Goal: Information Seeking & Learning: Learn about a topic

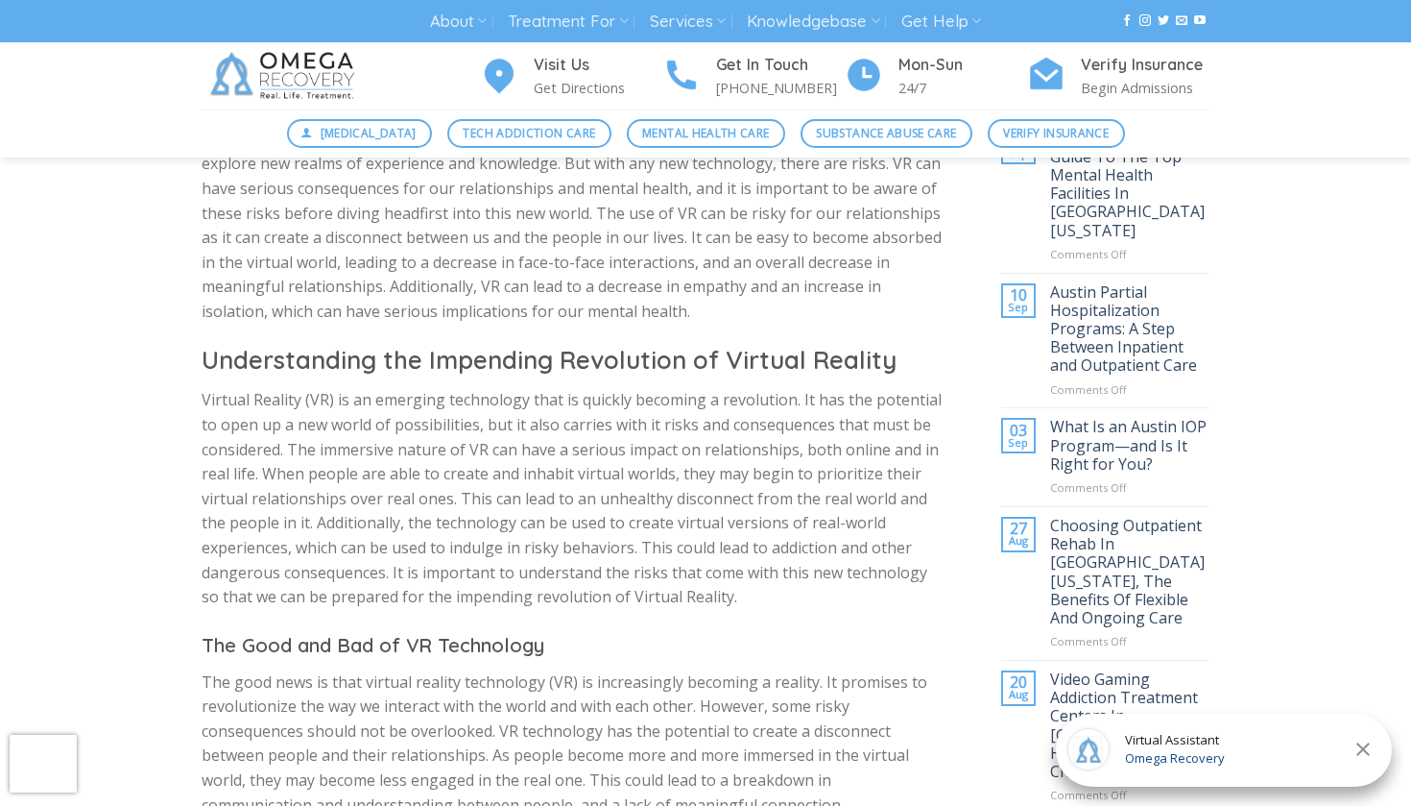
click at [725, 388] on p "Virtual Reality (VR) is an emerging technology that is quickly becoming a revol…" at bounding box center [573, 498] width 742 height 221
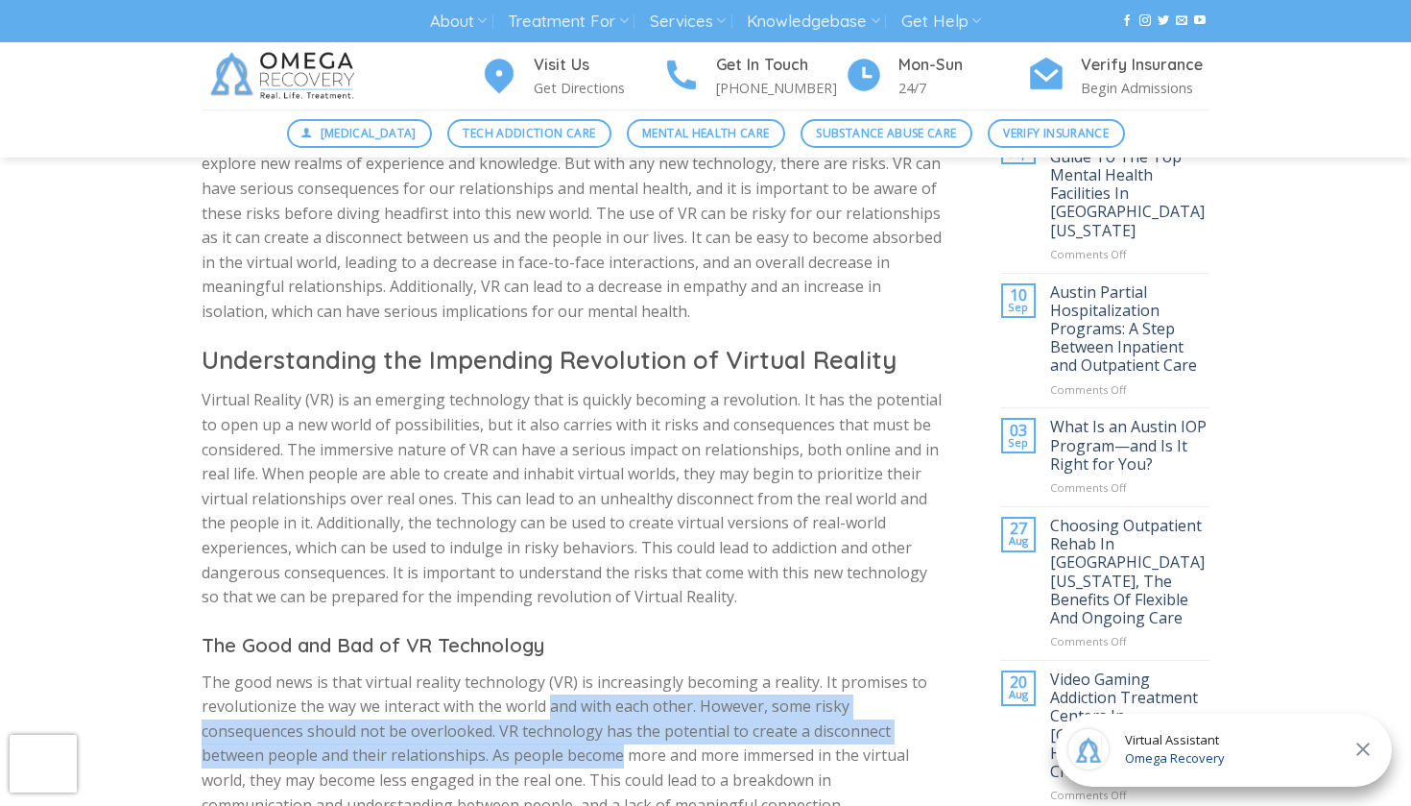
drag, startPoint x: 548, startPoint y: 685, endPoint x: 617, endPoint y: 732, distance: 83.6
click at [619, 733] on p "The good news is that virtual reality technology (VR) is increasingly becoming …" at bounding box center [573, 805] width 742 height 271
click at [619, 732] on p "The good news is that virtual reality technology (VR) is increasingly becoming …" at bounding box center [573, 805] width 742 height 271
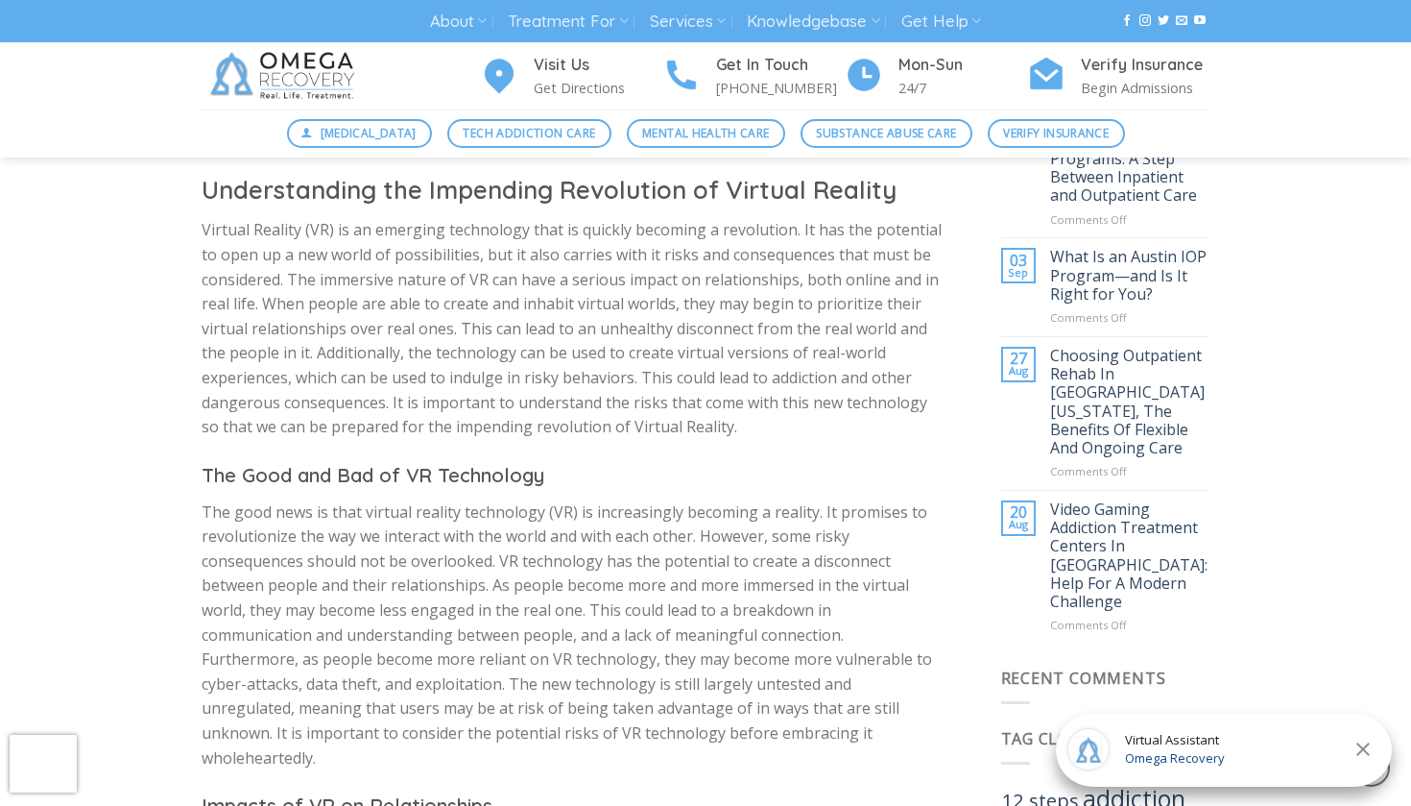
scroll to position [876, 0]
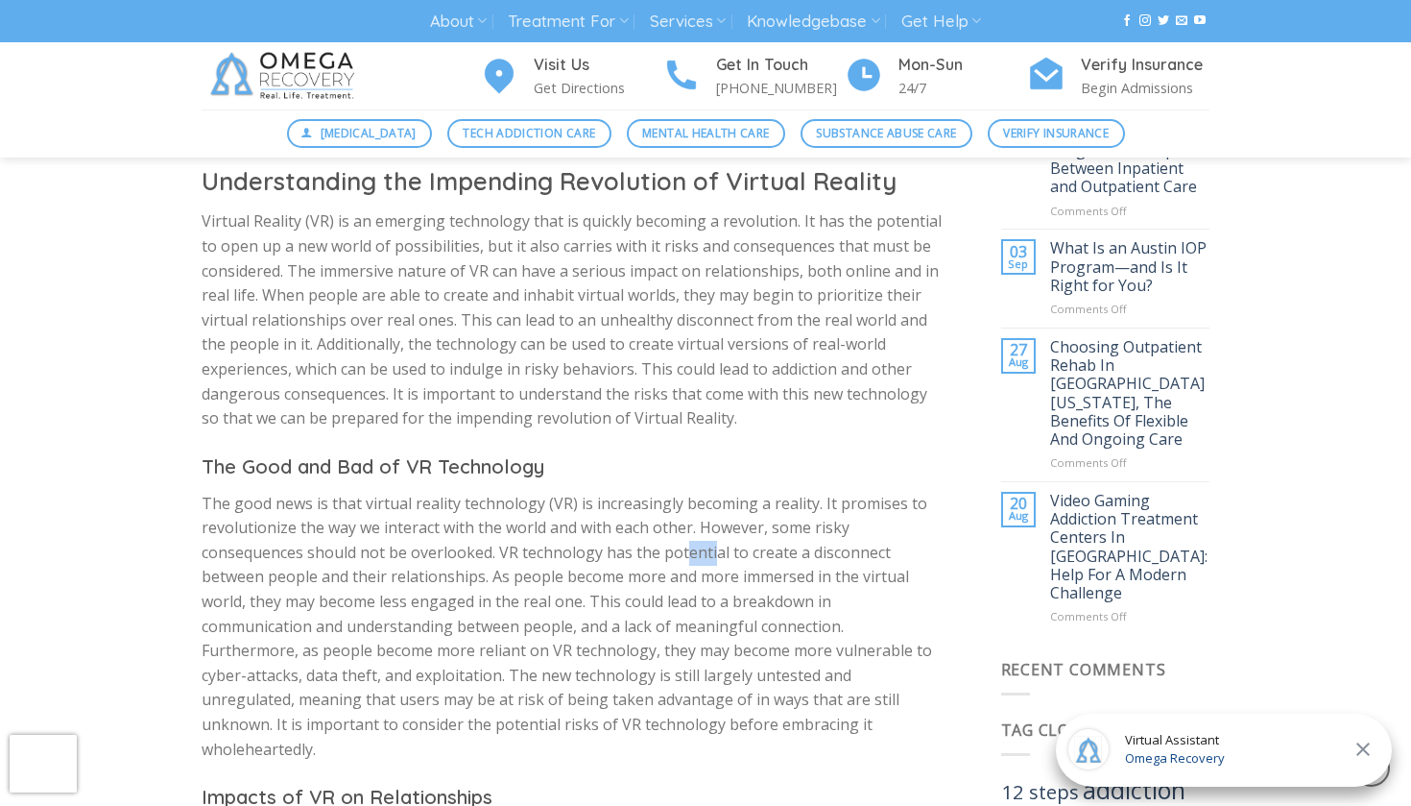
drag, startPoint x: 685, startPoint y: 526, endPoint x: 713, endPoint y: 541, distance: 32.2
click at [713, 541] on p "The good news is that virtual reality technology (VR) is increasingly becoming …" at bounding box center [573, 627] width 742 height 271
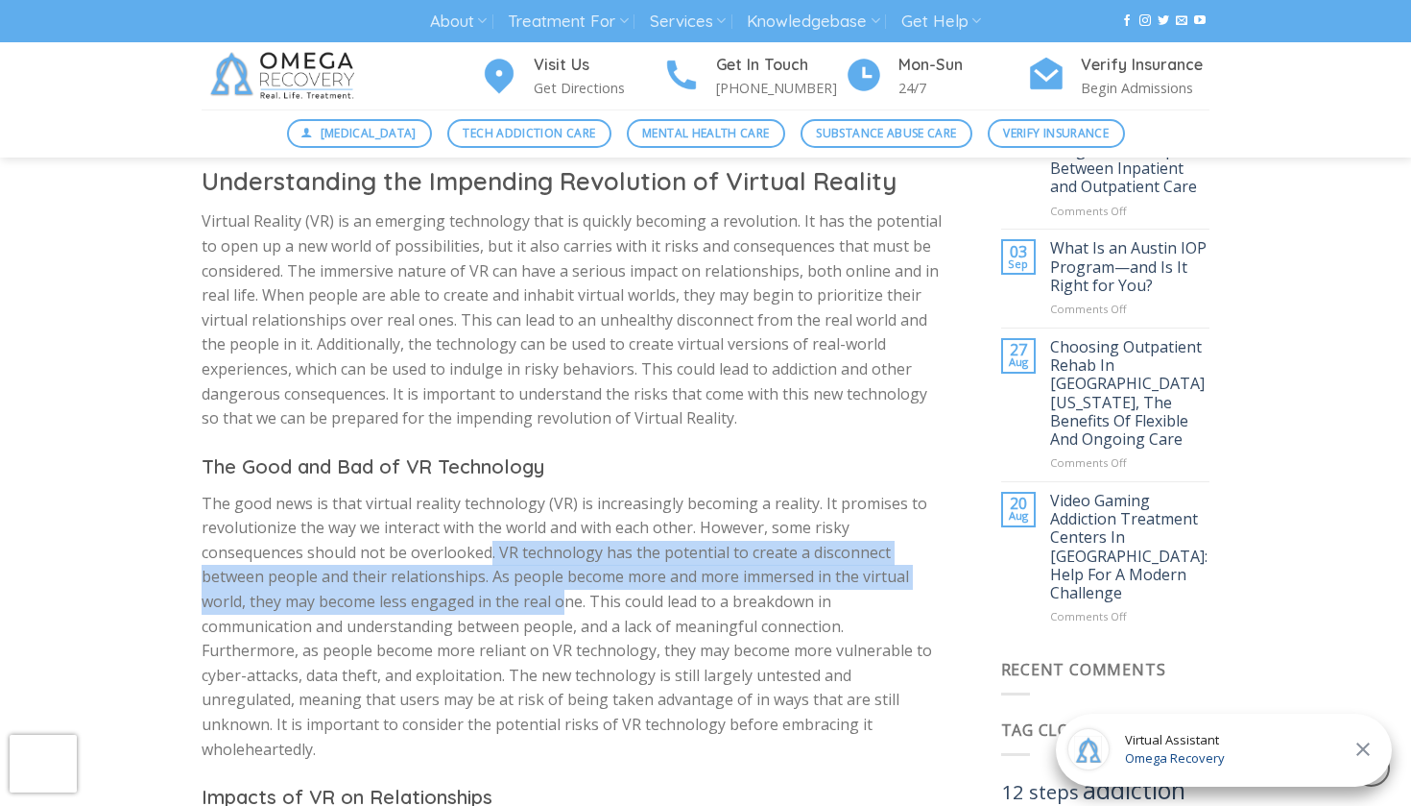
drag, startPoint x: 493, startPoint y: 541, endPoint x: 562, endPoint y: 576, distance: 77.7
click at [563, 576] on p "The good news is that virtual reality technology (VR) is increasingly becoming …" at bounding box center [573, 627] width 742 height 271
click at [562, 576] on p "The good news is that virtual reality technology (VR) is increasingly becoming …" at bounding box center [573, 627] width 742 height 271
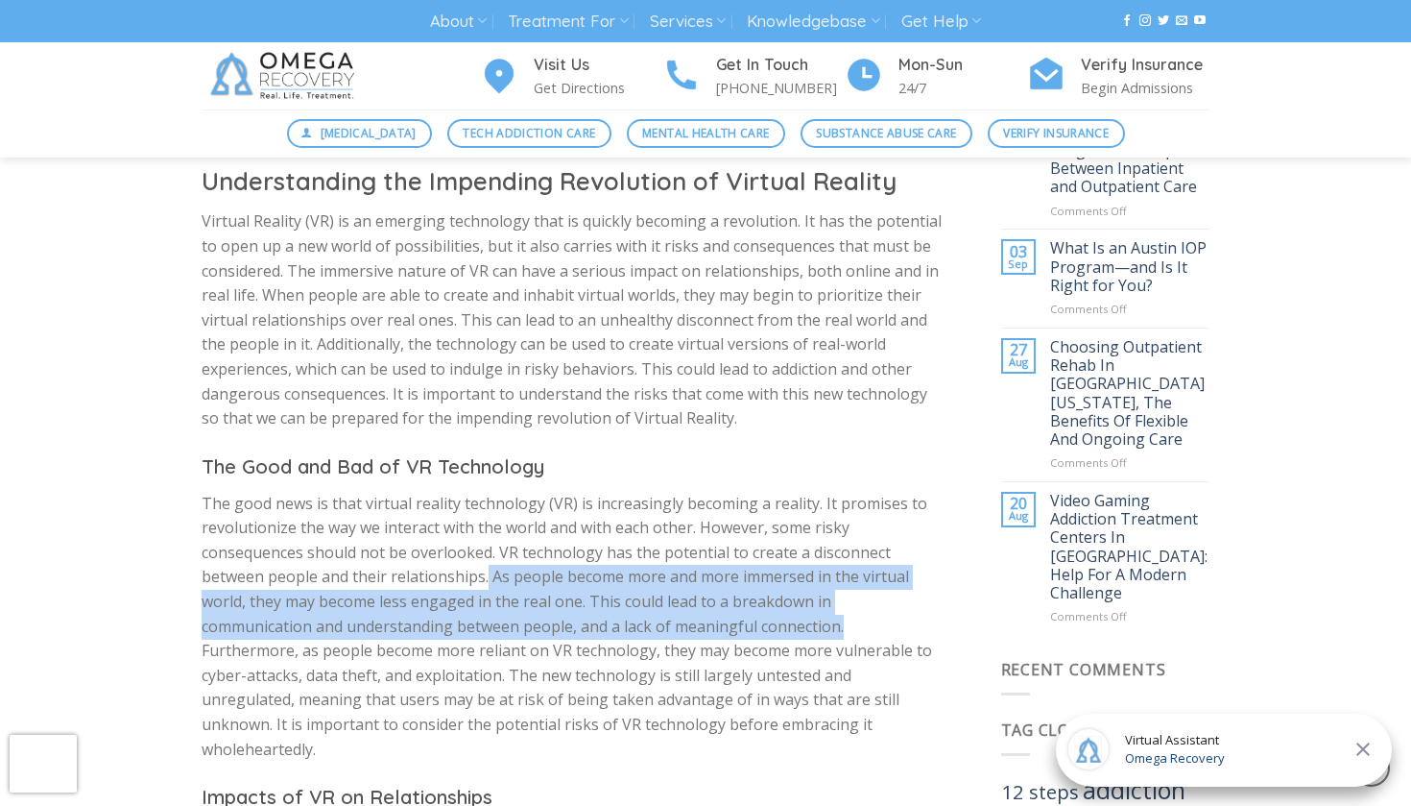
drag, startPoint x: 487, startPoint y: 566, endPoint x: 845, endPoint y: 620, distance: 362.3
click at [845, 620] on p "The good news is that virtual reality technology (VR) is increasingly becoming …" at bounding box center [573, 627] width 742 height 271
copy p "As people become more and more immersed in the virtual world, they may become l…"
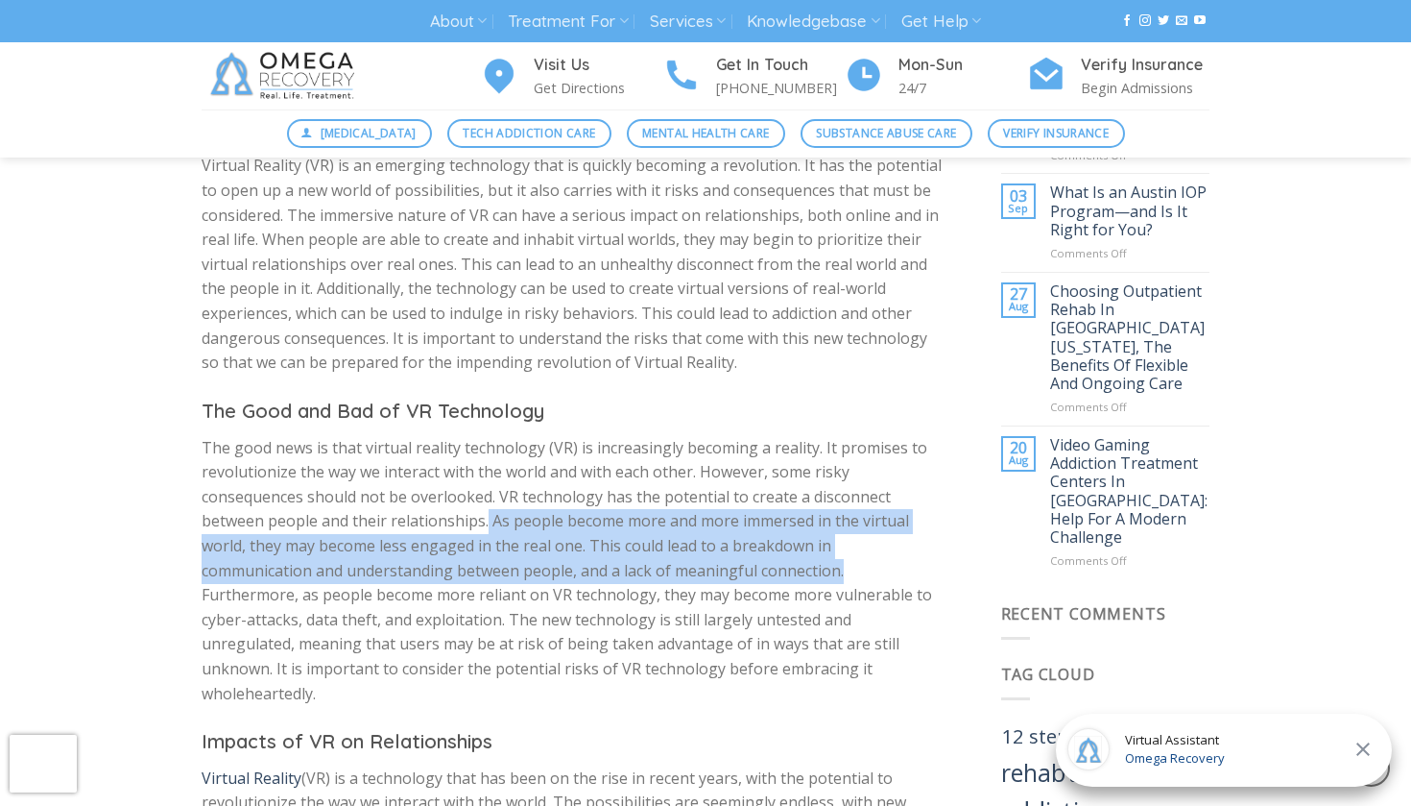
scroll to position [932, 0]
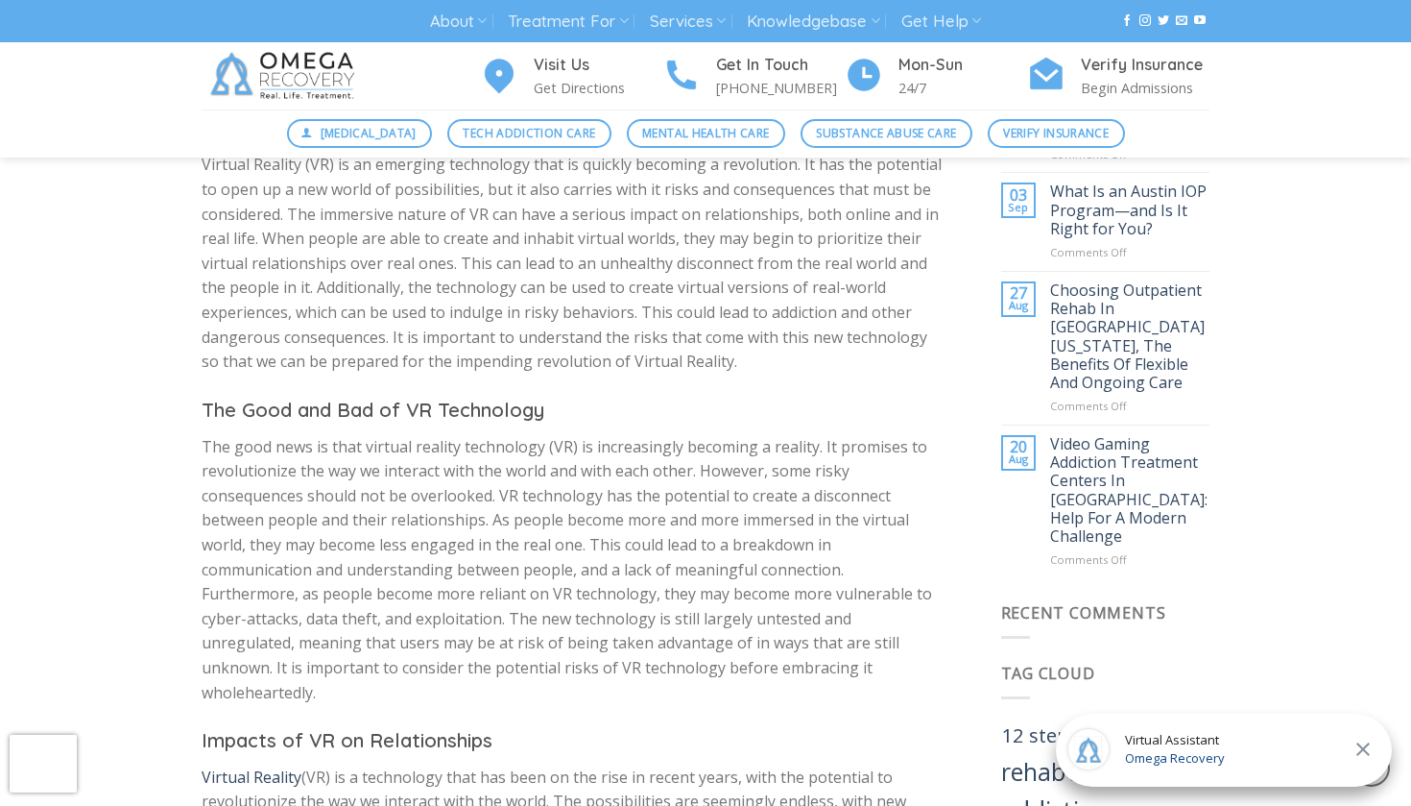
click at [1048, 340] on div "[DATE] Choosing Outpatient Rehab In [GEOGRAPHIC_DATA] [US_STATE], The Benefits …" at bounding box center [1105, 348] width 209 height 153
click at [508, 514] on p "The good news is that virtual reality technology (VR) is increasingly becoming …" at bounding box center [573, 570] width 742 height 271
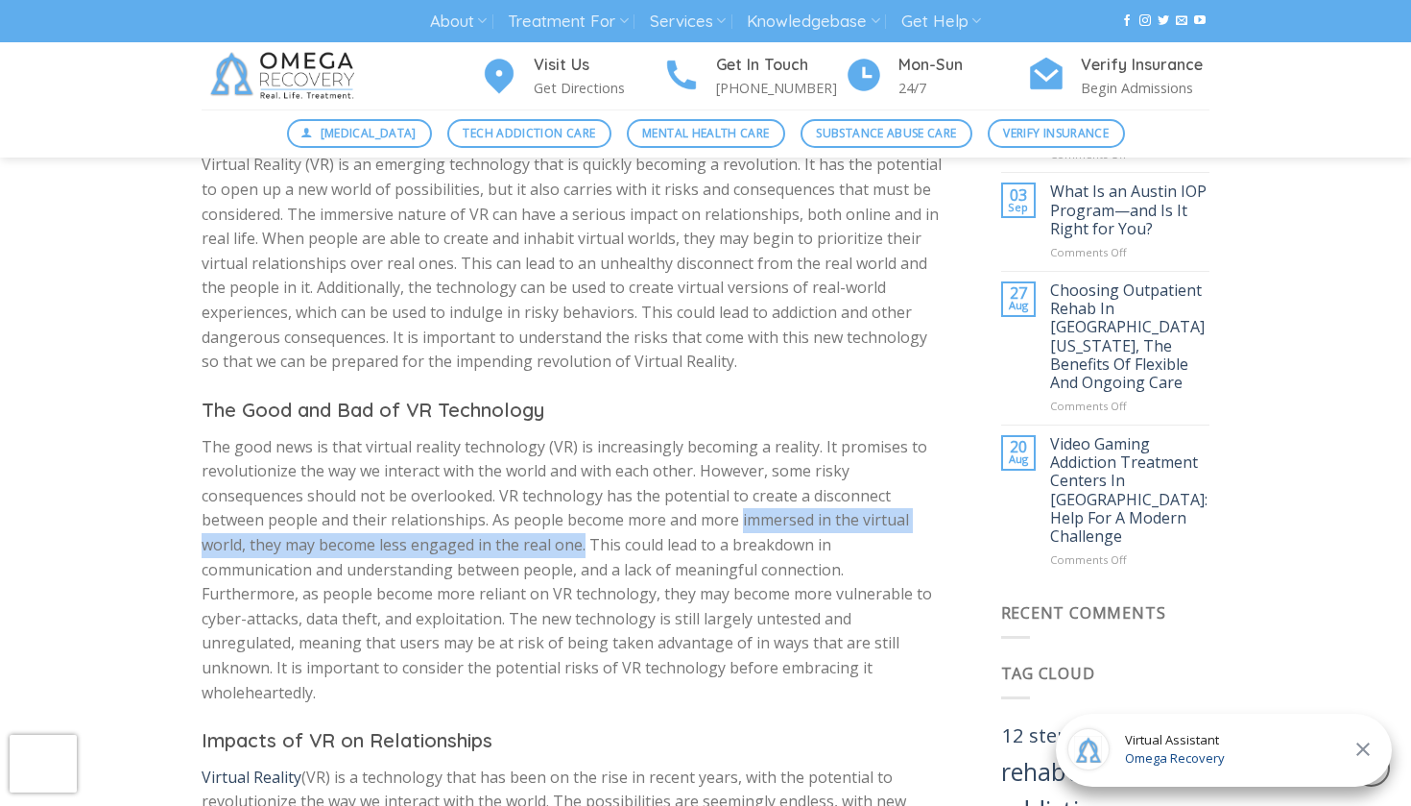
drag, startPoint x: 744, startPoint y: 511, endPoint x: 586, endPoint y: 535, distance: 160.2
click at [586, 535] on p "The good news is that virtual reality technology (VR) is increasingly becoming …" at bounding box center [573, 570] width 742 height 271
copy p "immersed in the virtual world, they may become less engaged in the real one."
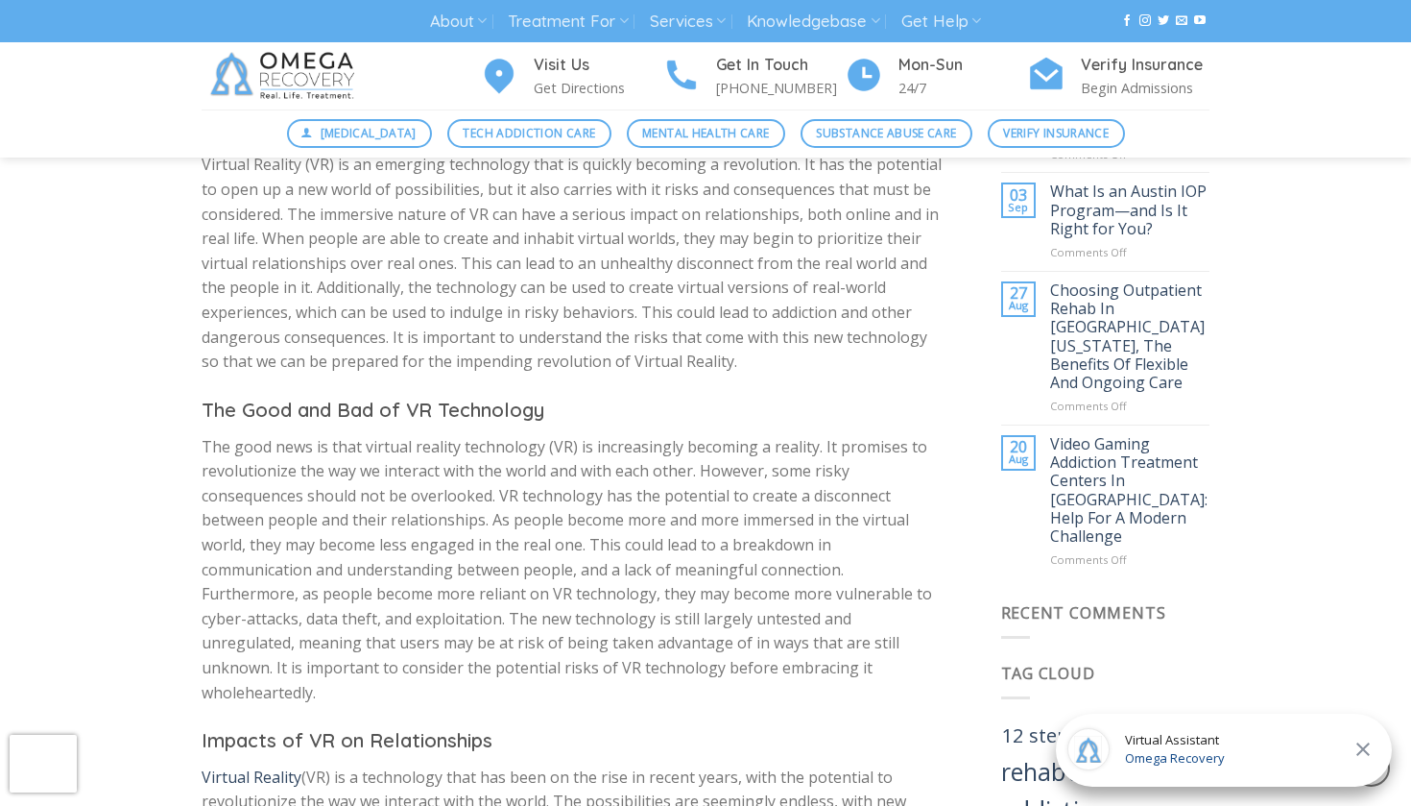
click at [826, 260] on p "Virtual Reality (VR) is an emerging technology that is quickly becoming a revol…" at bounding box center [573, 263] width 742 height 221
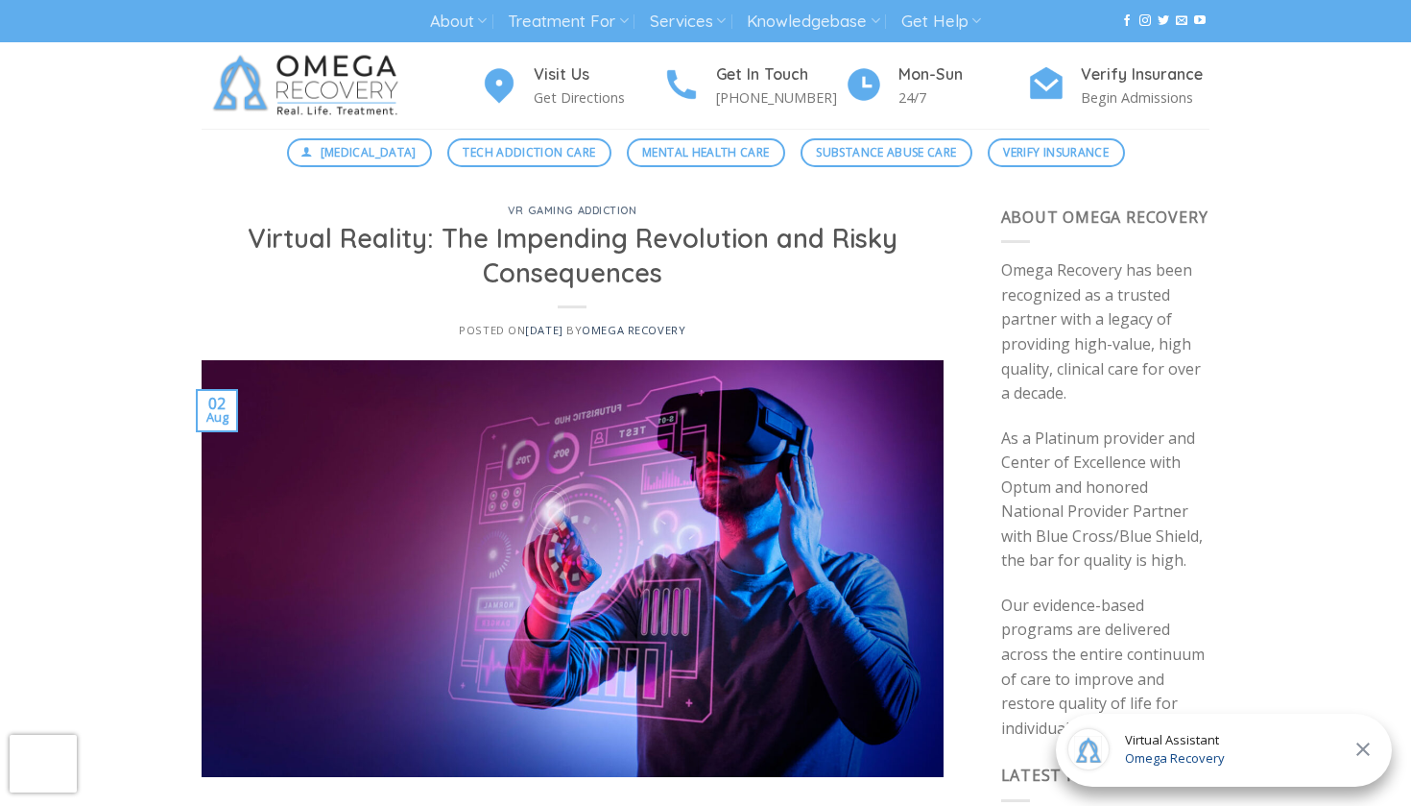
scroll to position [0, 0]
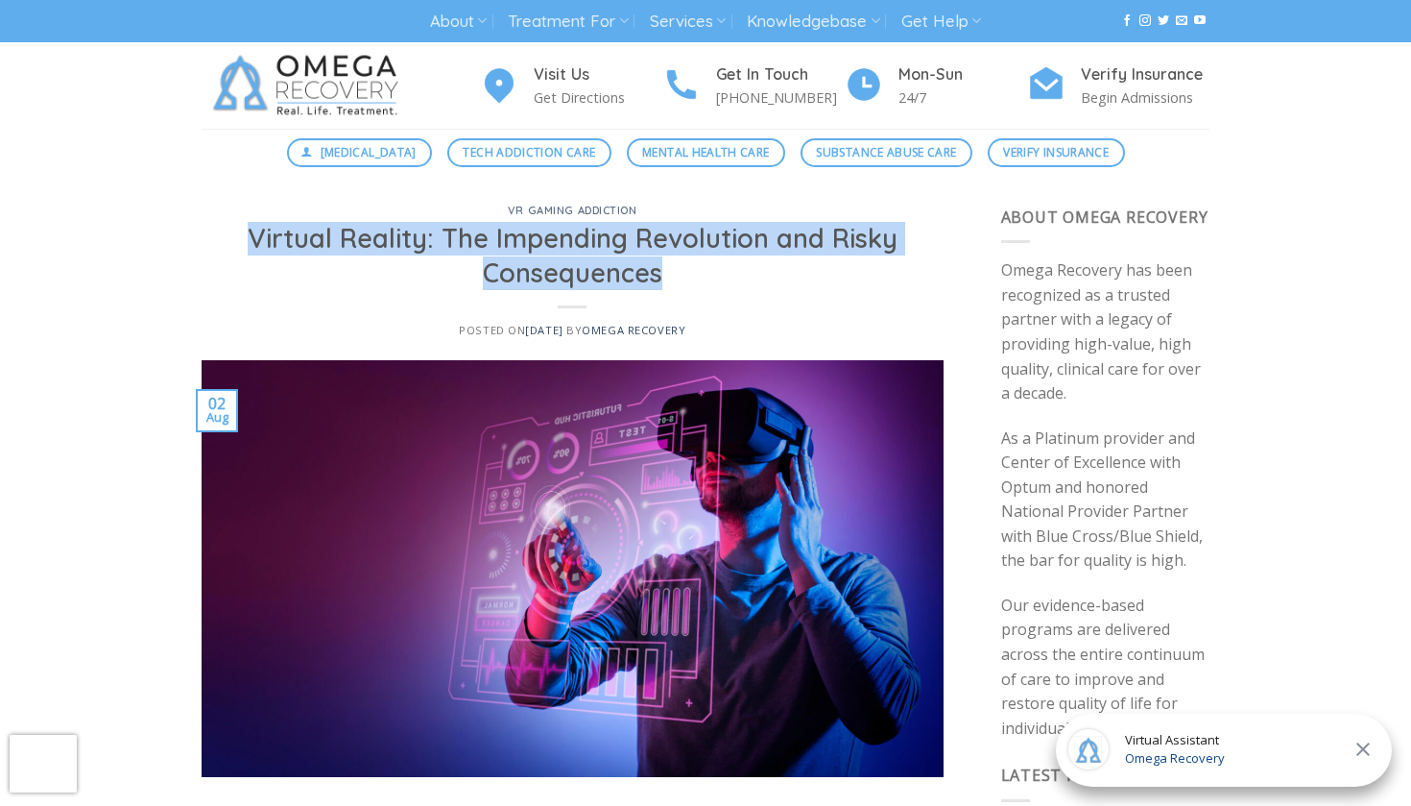
drag, startPoint x: 249, startPoint y: 242, endPoint x: 680, endPoint y: 265, distance: 431.7
click at [680, 265] on h1 "Virtual Reality: The Impending Revolution and Risky Consequences" at bounding box center [573, 256] width 696 height 68
copy h1 "Virtual Reality: The Impending Revolution and Risky Consequences"
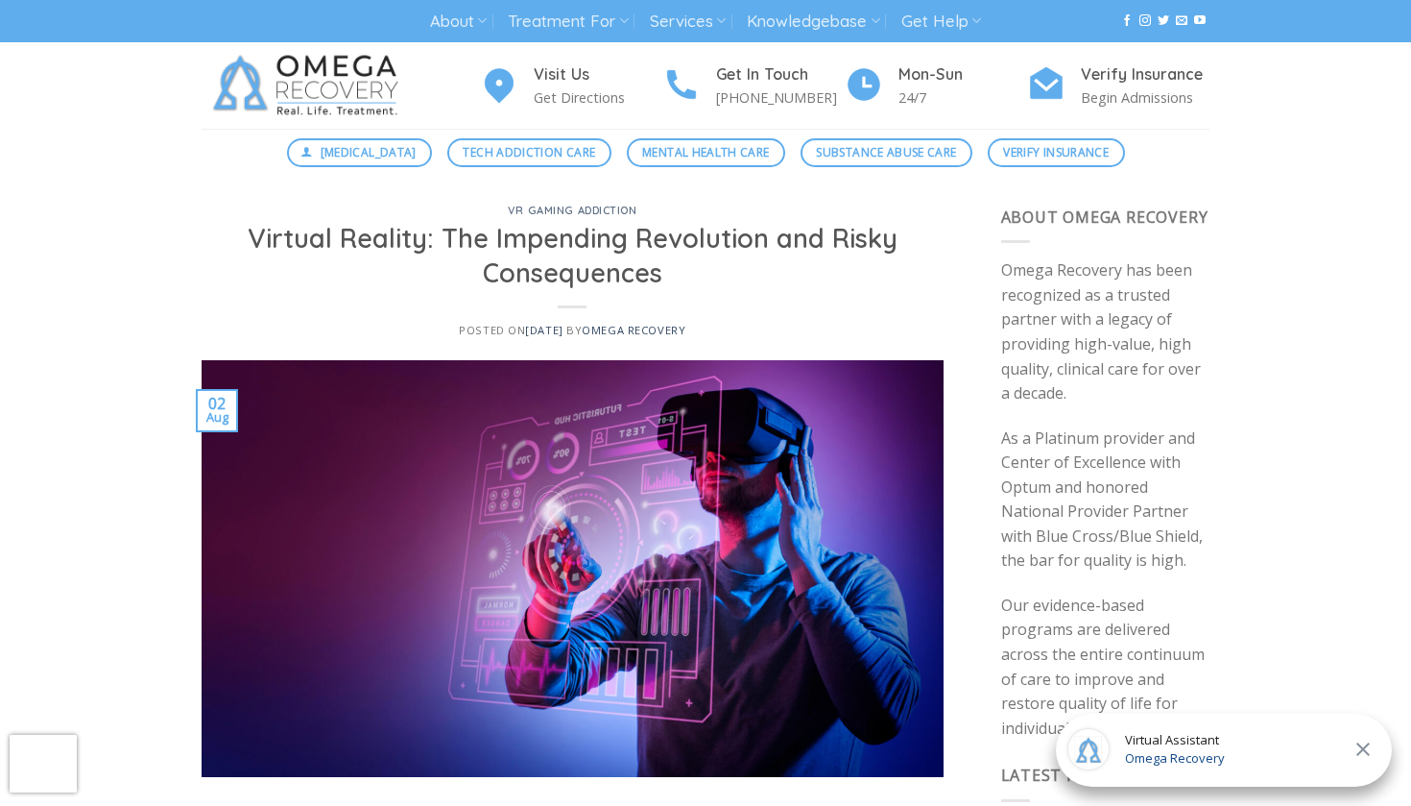
click at [751, 300] on div "VR Gaming Addiction Virtual Reality: The Impending Revolution and Risky Consequ…" at bounding box center [573, 282] width 742 height 155
